Goal: Task Accomplishment & Management: Use online tool/utility

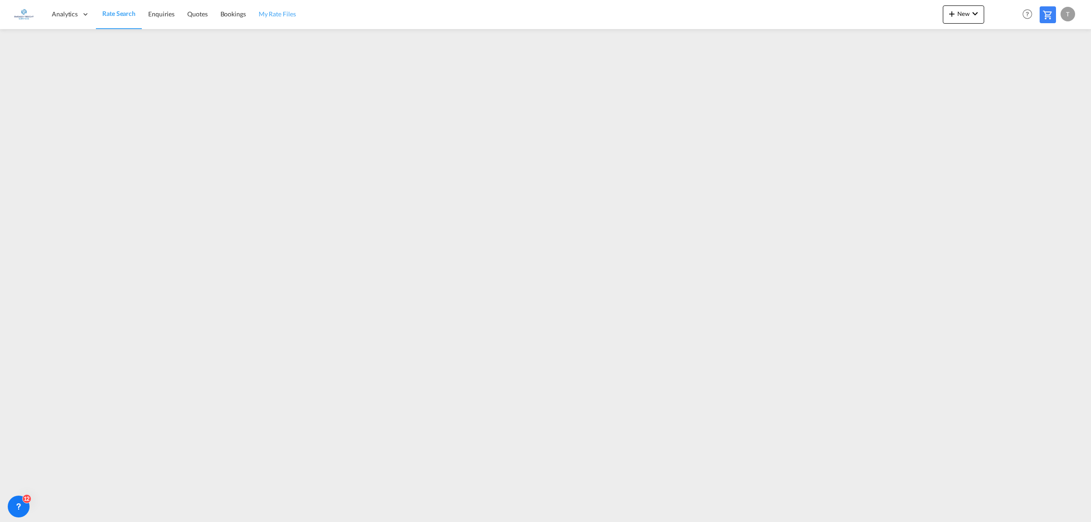
drag, startPoint x: 278, startPoint y: 12, endPoint x: 286, endPoint y: 21, distance: 12.9
click at [278, 12] on span "My Rate Files" at bounding box center [277, 14] width 37 height 8
click at [966, 12] on span "New" at bounding box center [963, 13] width 34 height 7
click at [943, 37] on span "Rates" at bounding box center [940, 39] width 11 height 18
click at [1006, 64] on span "Ratesheet" at bounding box center [1001, 68] width 10 height 18
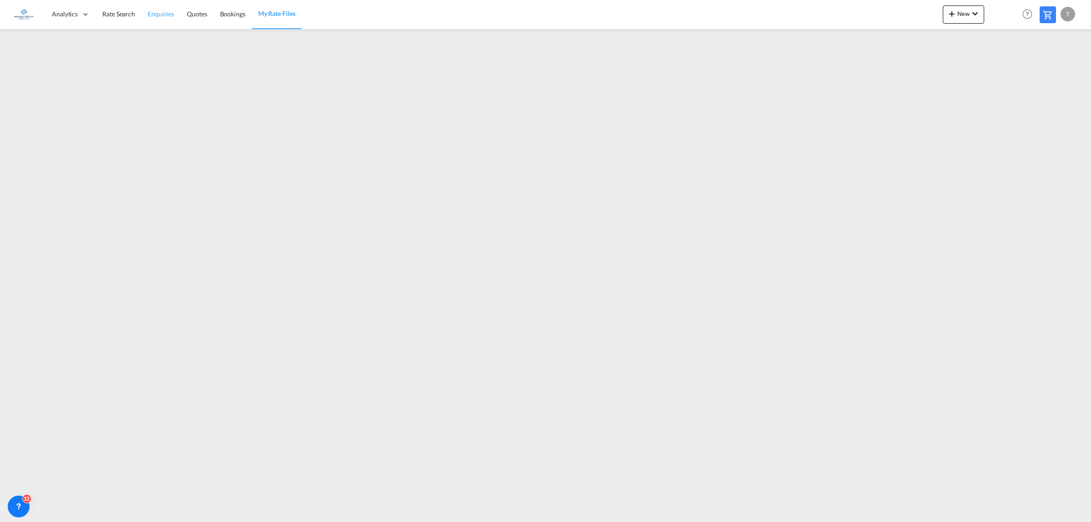
click at [155, 12] on span "Enquiries" at bounding box center [161, 14] width 26 height 8
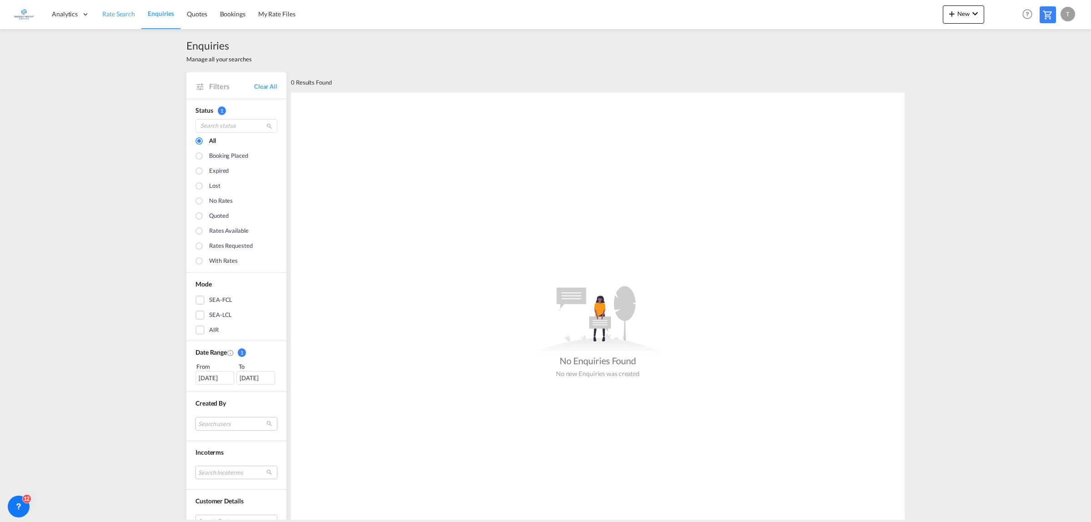
click at [117, 14] on span "Rate Search" at bounding box center [118, 14] width 33 height 8
